Goal: Task Accomplishment & Management: Manage account settings

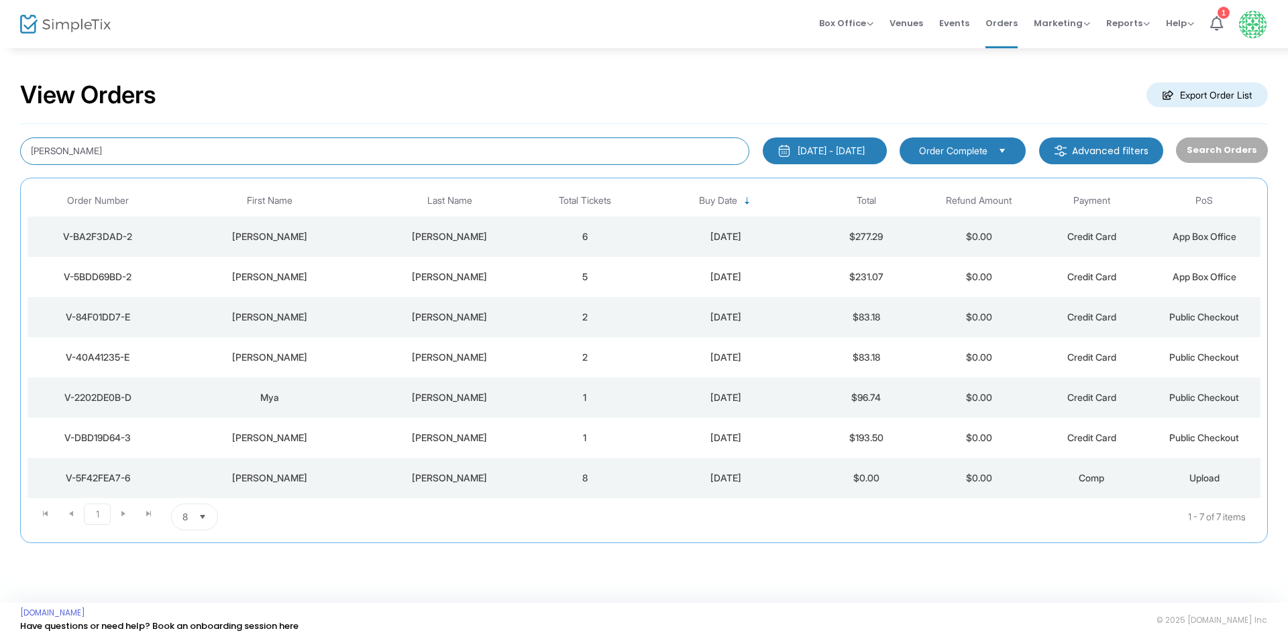
drag, startPoint x: 12, startPoint y: 129, endPoint x: 0, endPoint y: 77, distance: 53.0
click at [0, 82] on div "View Orders Export Order List [PERSON_NAME] [DATE] - [DATE] Last 30 Days [DATE]…" at bounding box center [644, 318] width 1288 height 543
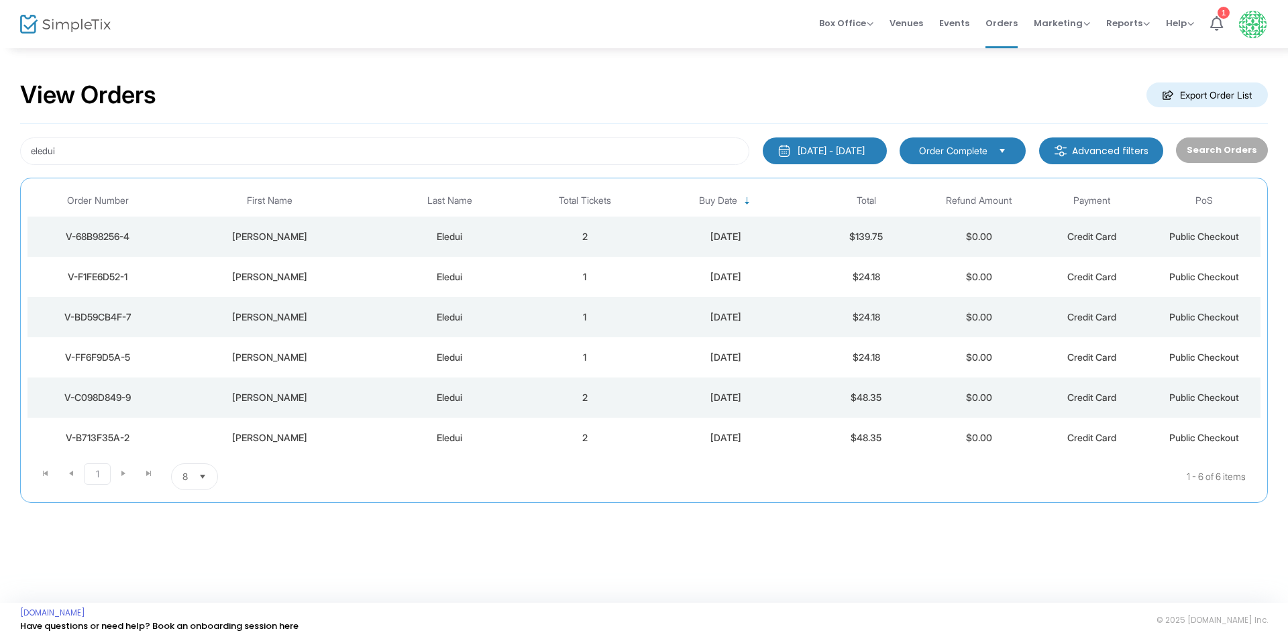
click at [94, 276] on div "V-F1FE6D52-1" at bounding box center [98, 276] width 134 height 13
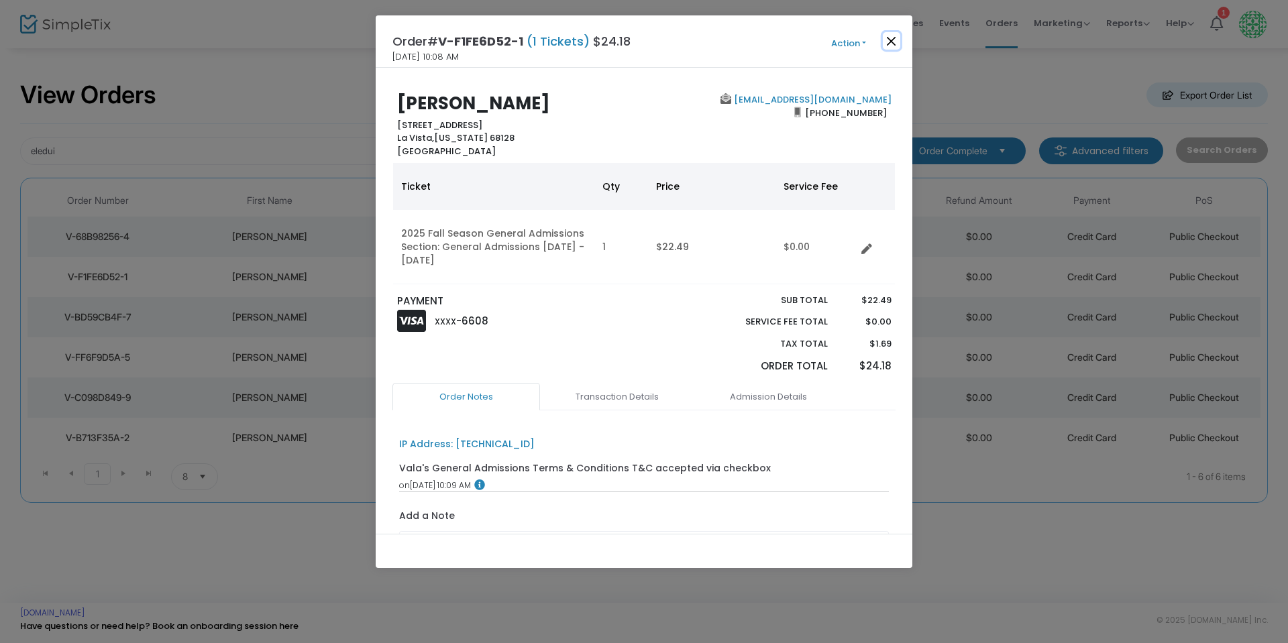
click at [893, 40] on button "Close" at bounding box center [891, 40] width 17 height 17
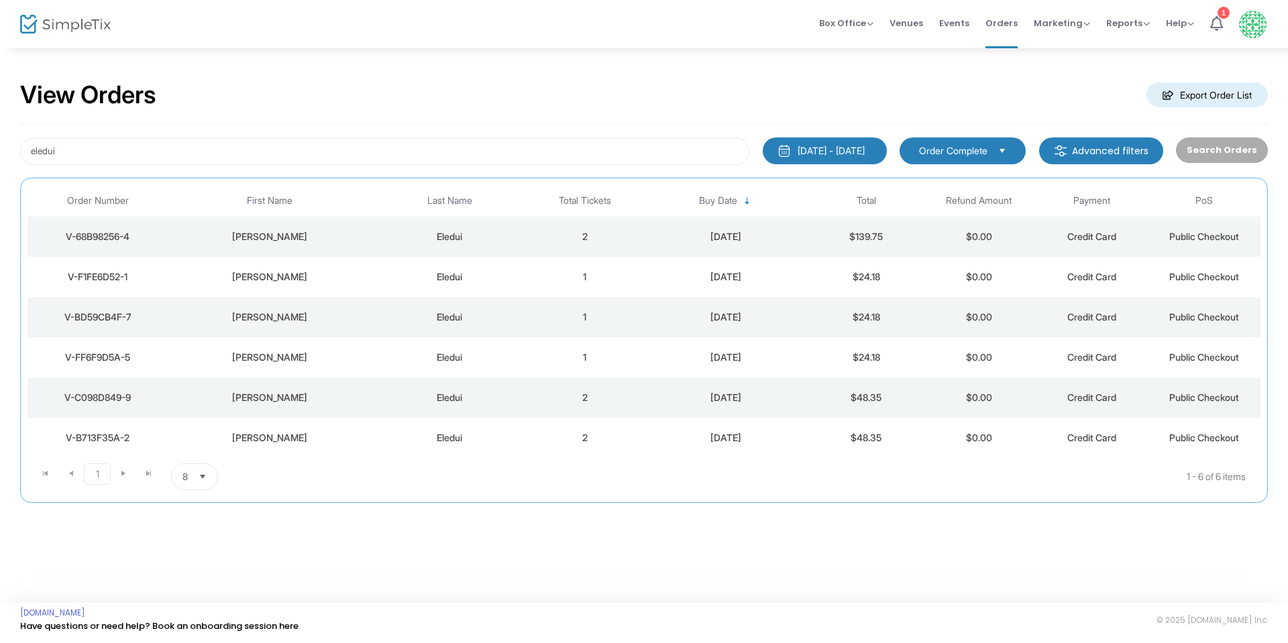
click at [113, 232] on div "V-68B98256-4" at bounding box center [98, 236] width 134 height 13
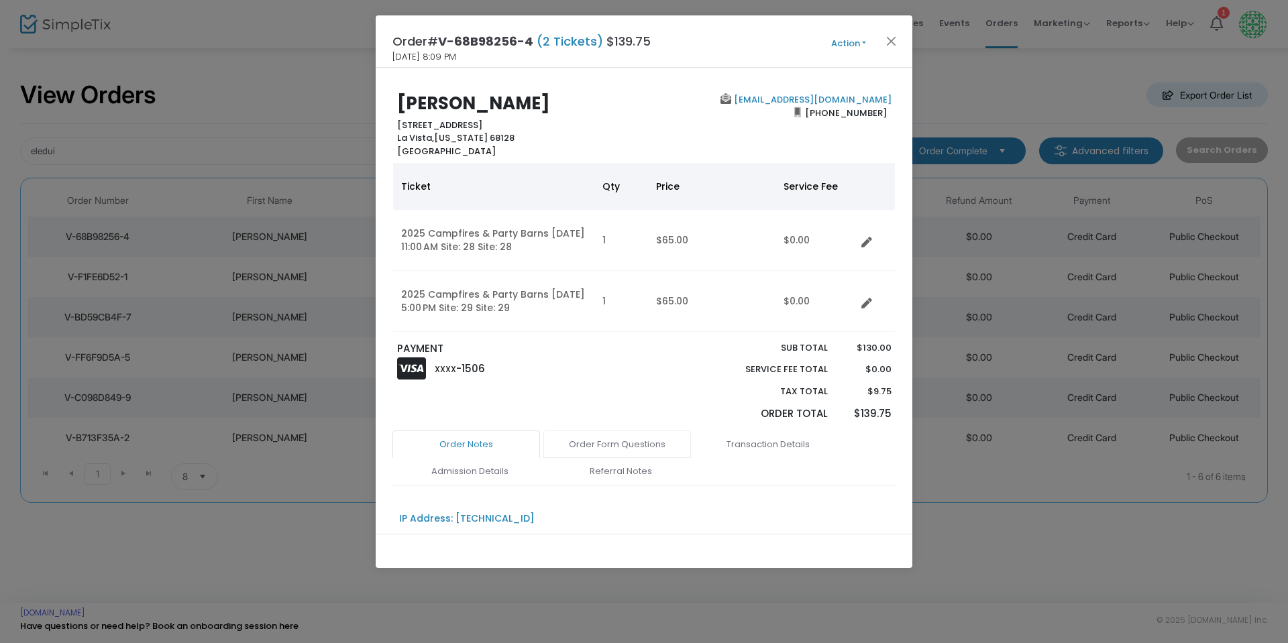
click at [630, 445] on link "Order Form Questions" at bounding box center [617, 445] width 148 height 28
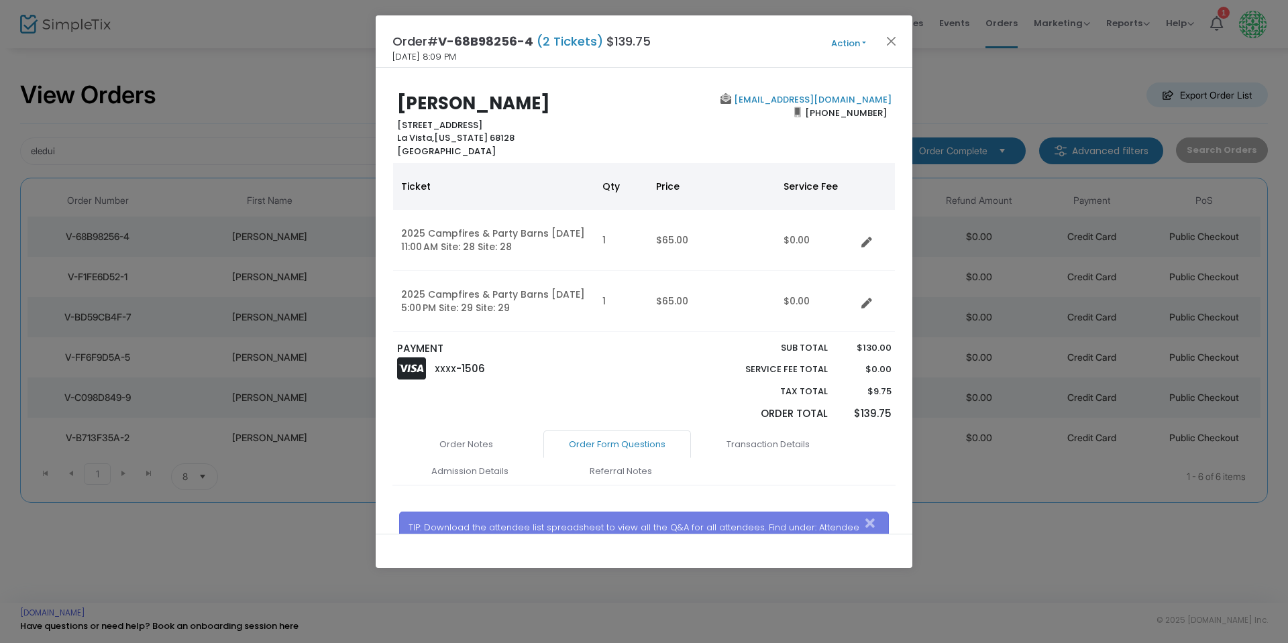
click at [633, 448] on link "Order Form Questions" at bounding box center [617, 445] width 148 height 28
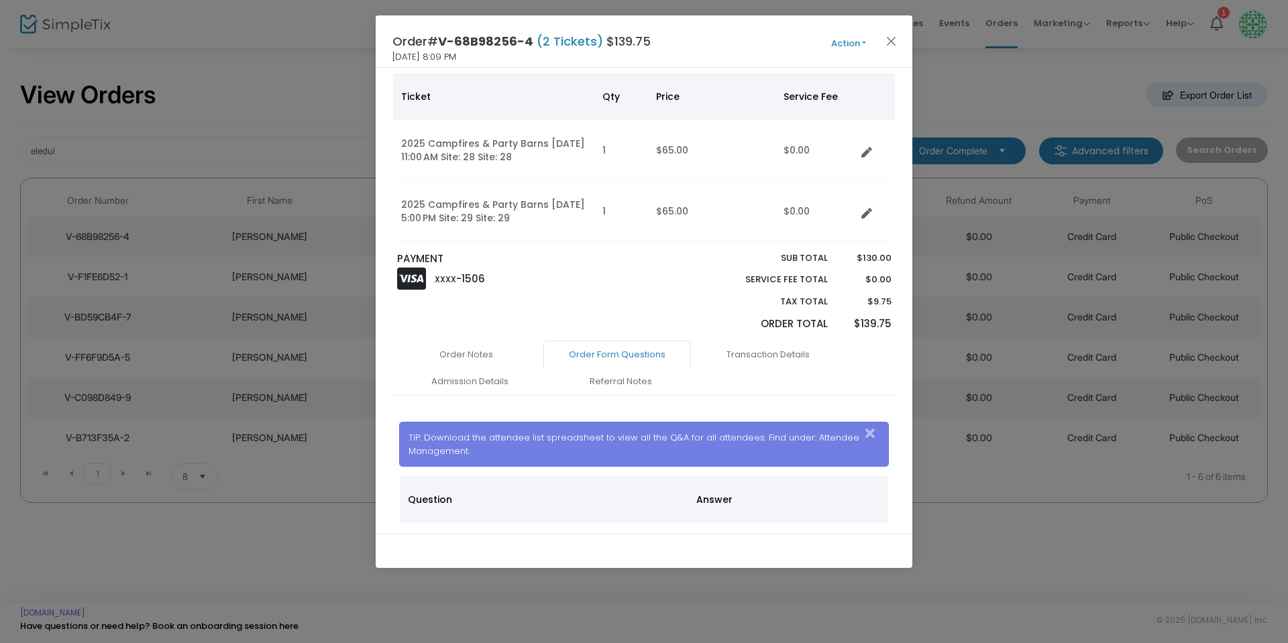
scroll to position [115, 0]
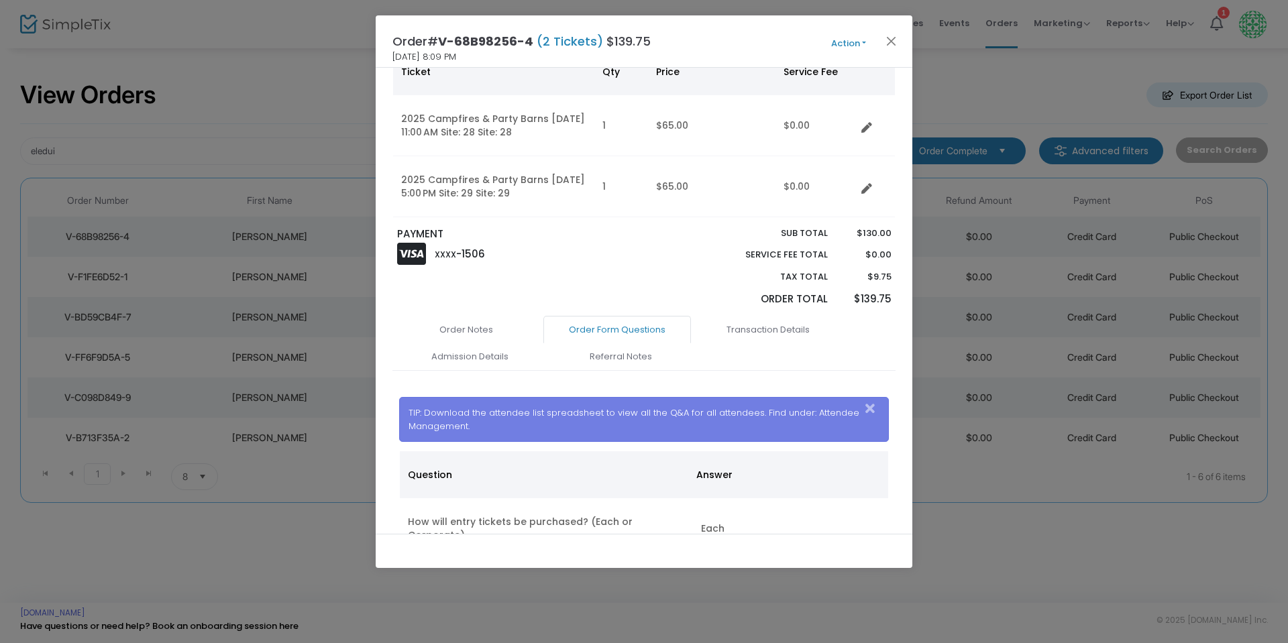
click at [844, 42] on button "Action" at bounding box center [848, 43] width 80 height 15
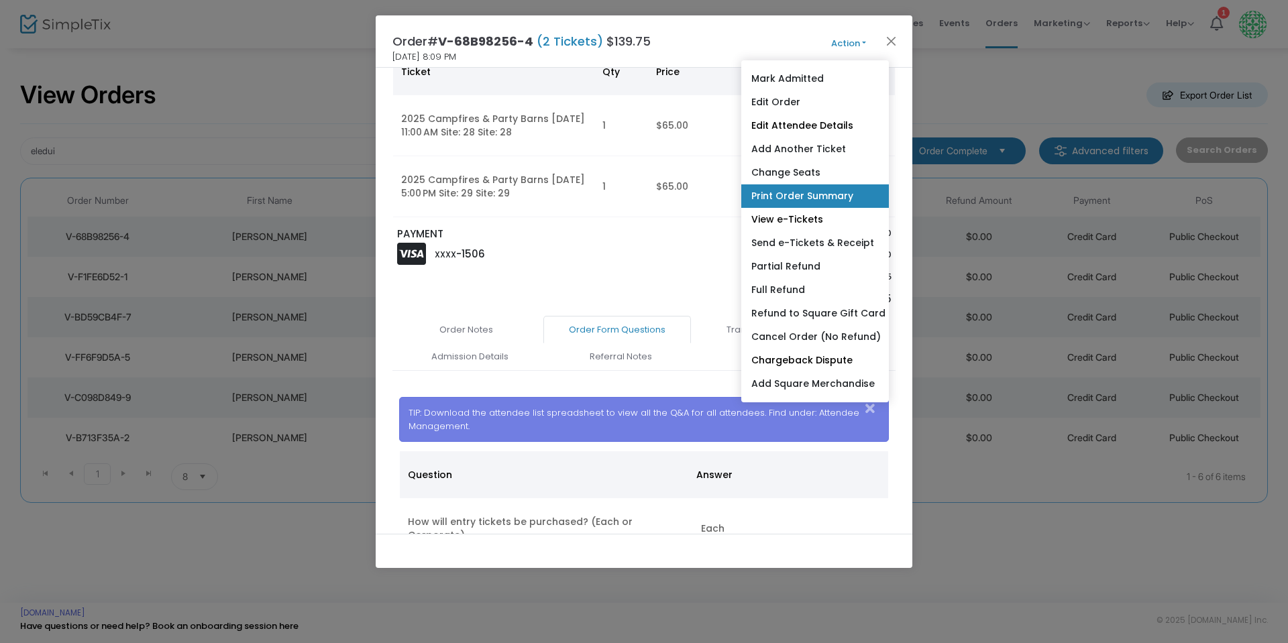
click at [802, 187] on link "Print Order Summary" at bounding box center [815, 195] width 148 height 23
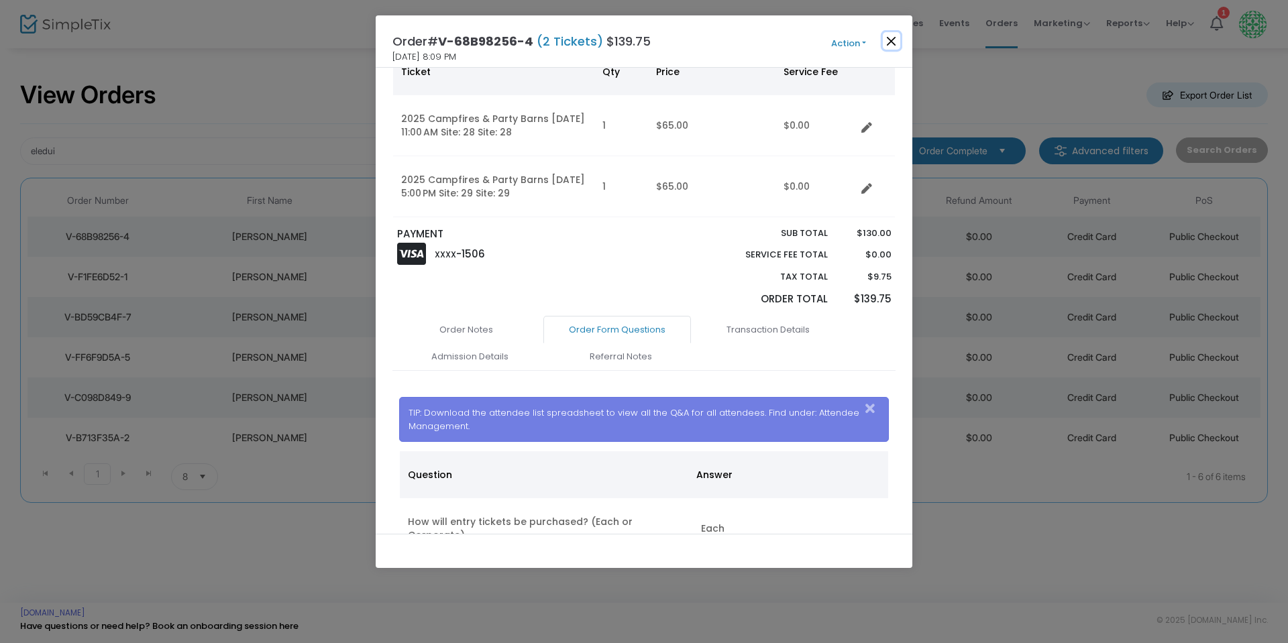
click at [890, 38] on button "Close" at bounding box center [891, 40] width 17 height 17
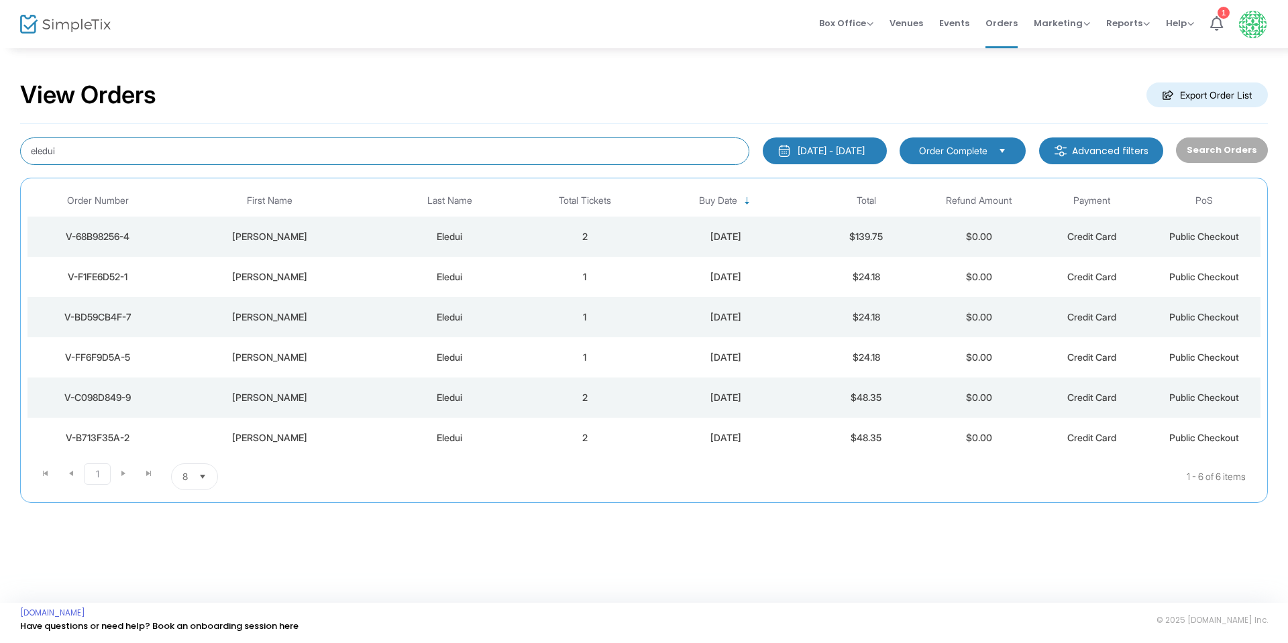
drag, startPoint x: 42, startPoint y: 148, endPoint x: 0, endPoint y: 125, distance: 47.4
click at [0, 125] on div "View Orders Export Order List eledui [DATE] - [DATE] Last 30 Days [DATE] [DATE]…" at bounding box center [644, 298] width 1288 height 503
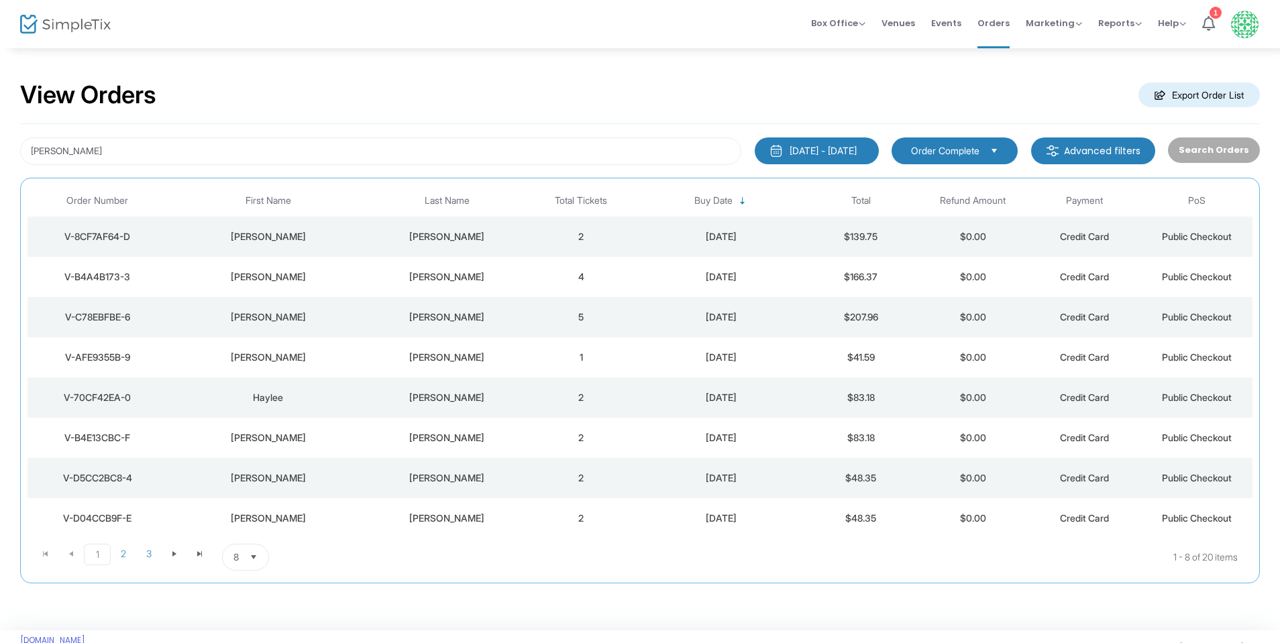
click at [90, 231] on div "V-8CF7AF64-D" at bounding box center [97, 236] width 133 height 13
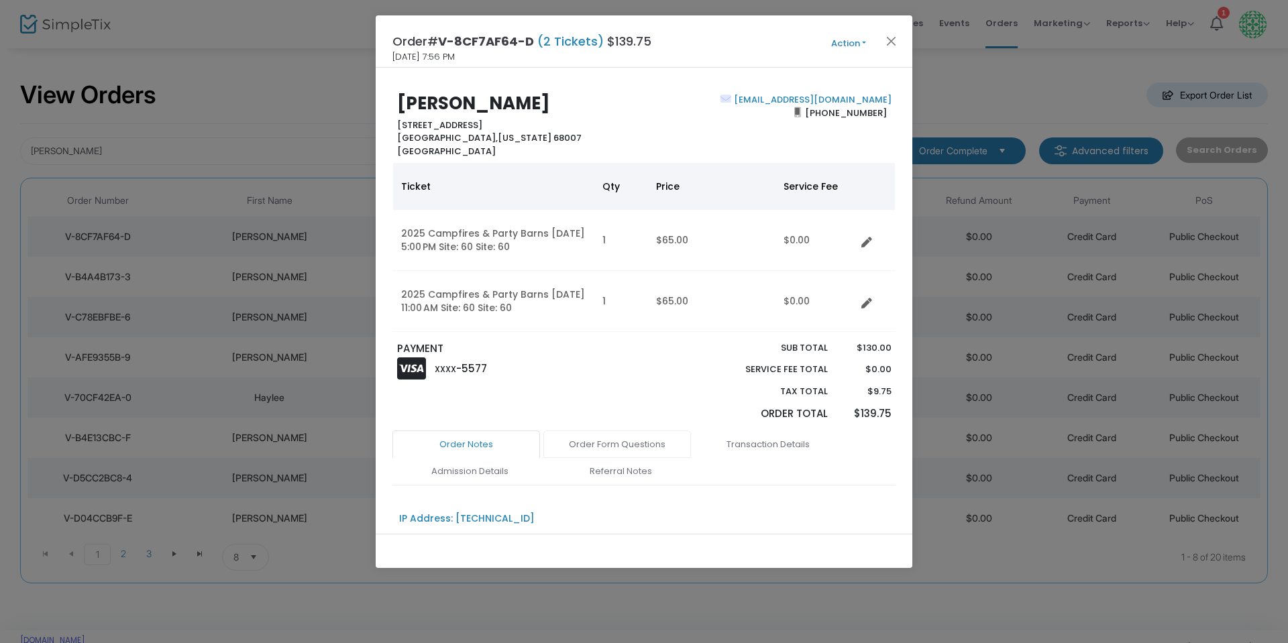
click at [621, 445] on link "Order Form Questions" at bounding box center [617, 445] width 148 height 28
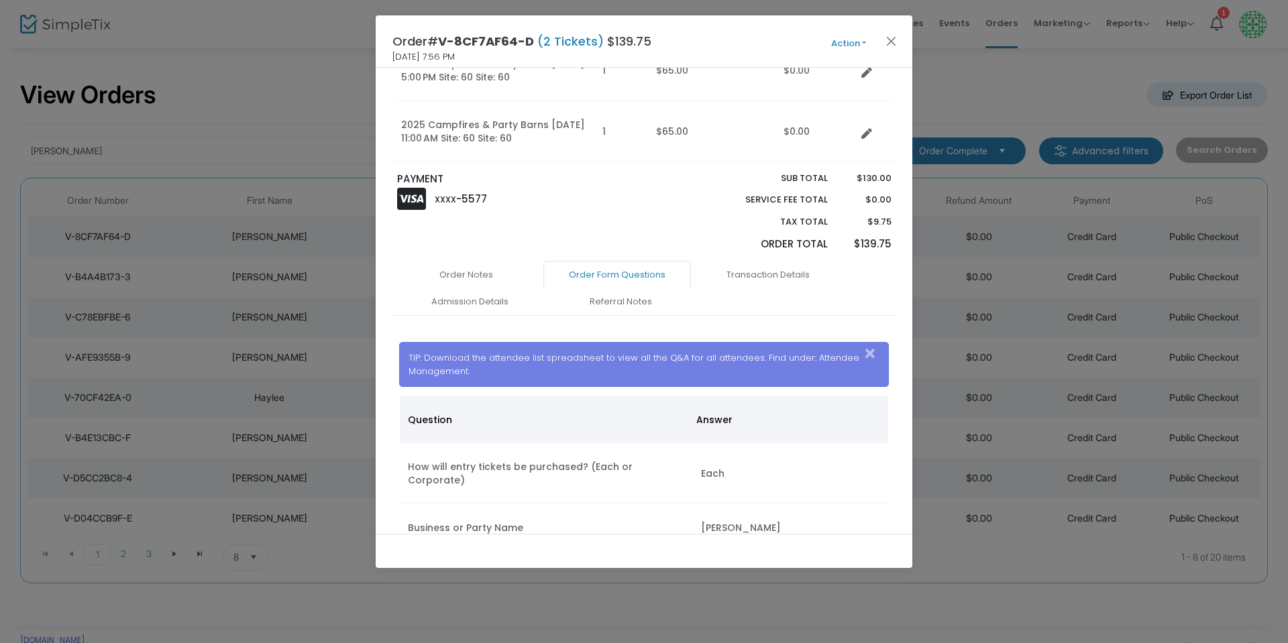
scroll to position [261, 0]
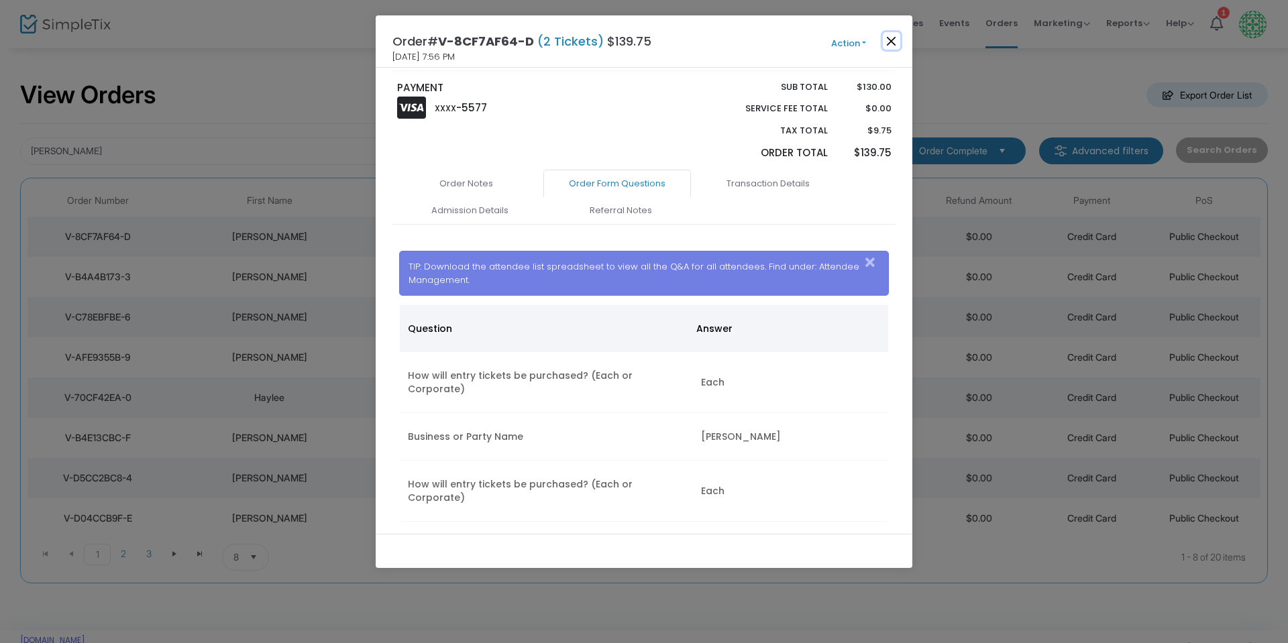
click at [891, 38] on button "Close" at bounding box center [891, 40] width 17 height 17
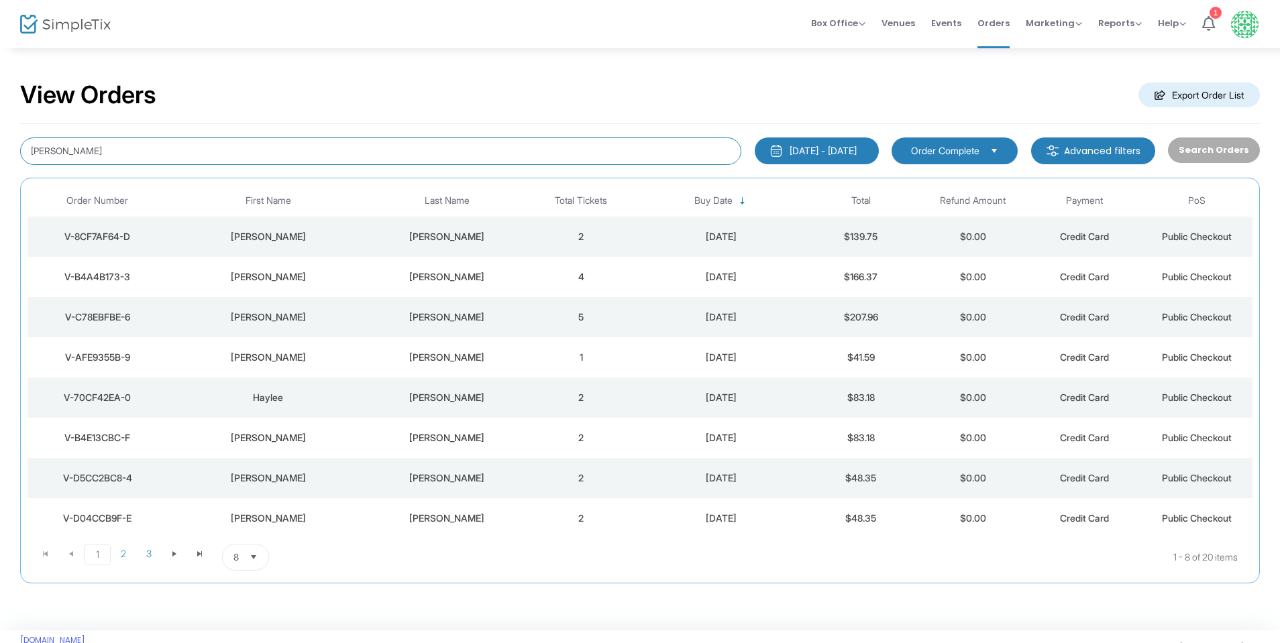
drag, startPoint x: 80, startPoint y: 148, endPoint x: 0, endPoint y: 113, distance: 87.1
click at [0, 109] on div "View Orders Export Order List [PERSON_NAME] [DATE] - [DATE] Last 30 Days [DATE]…" at bounding box center [640, 339] width 1280 height 584
type input "[PERSON_NAME]"
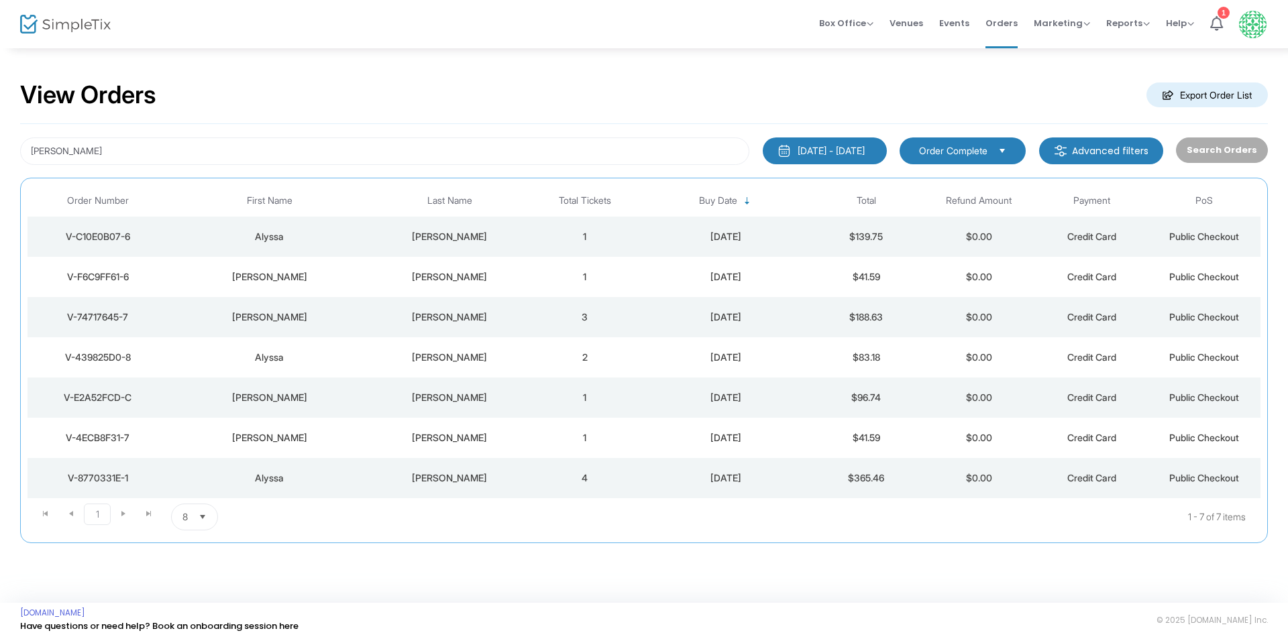
click at [108, 233] on div "V-C10E0B07-6" at bounding box center [98, 236] width 134 height 13
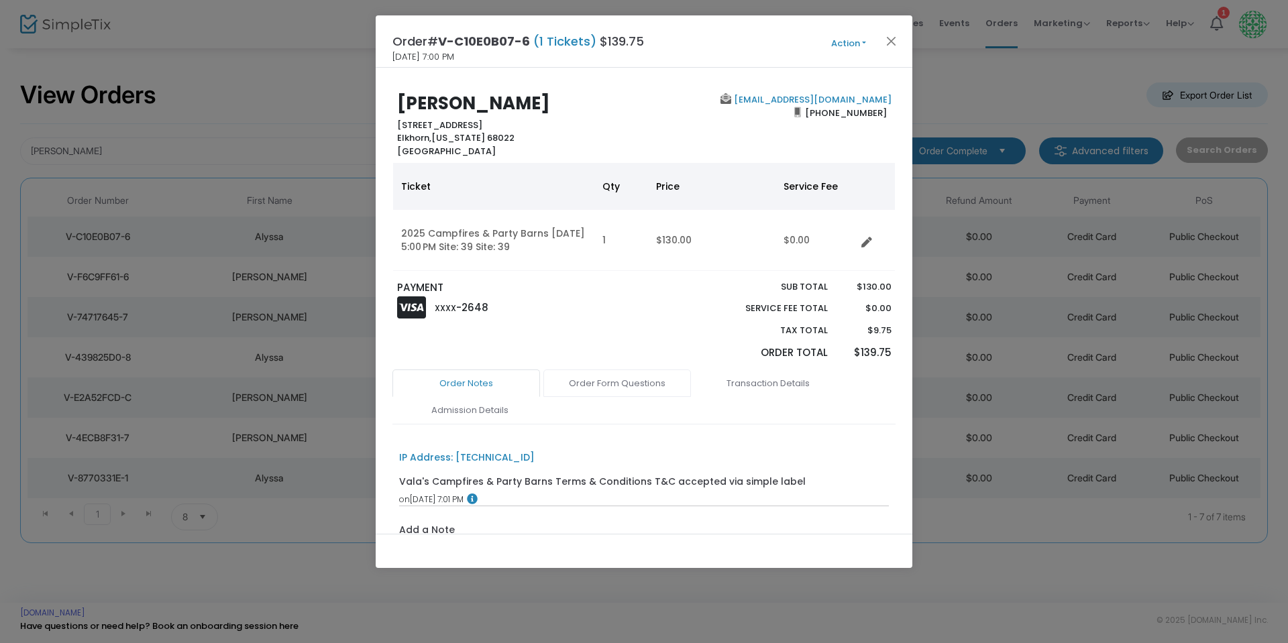
click at [633, 386] on link "Order Form Questions" at bounding box center [617, 384] width 148 height 28
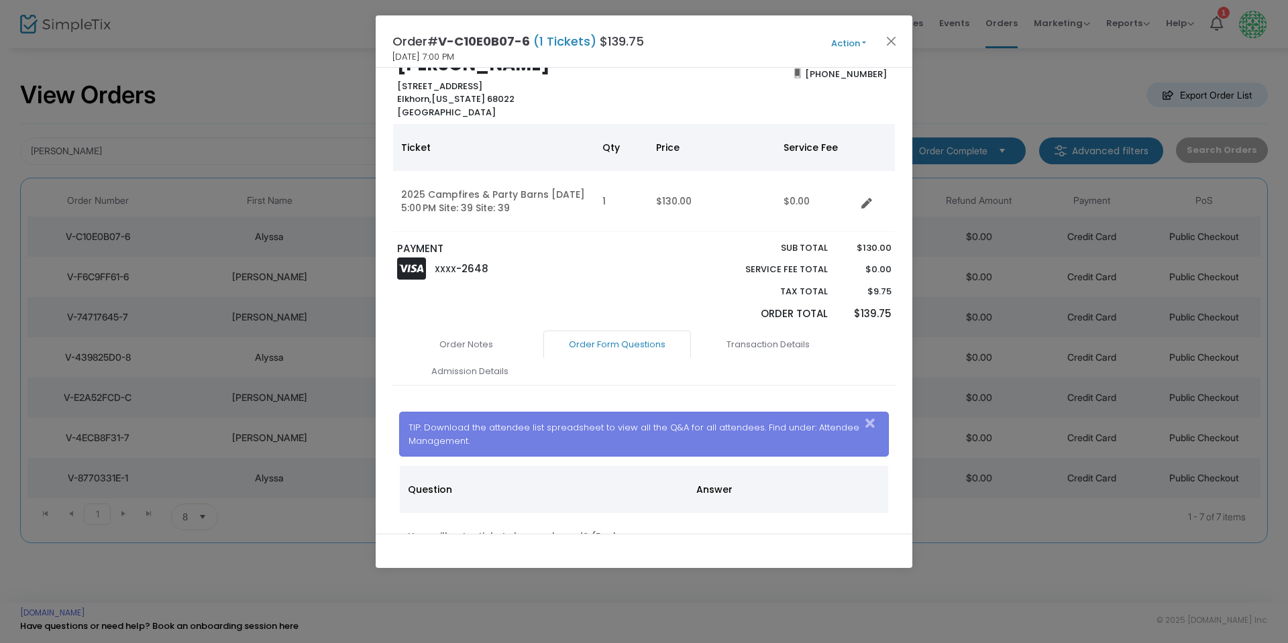
scroll to position [192, 0]
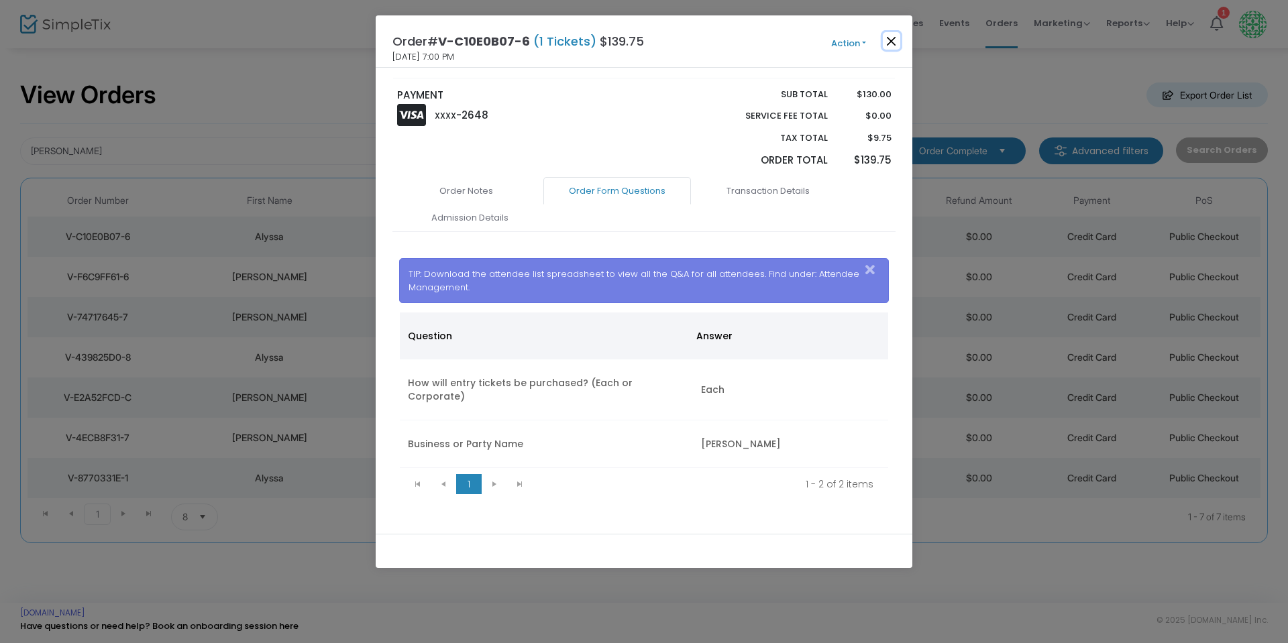
click at [891, 38] on button "Close" at bounding box center [891, 40] width 17 height 17
